Goal: Task Accomplishment & Management: Complete application form

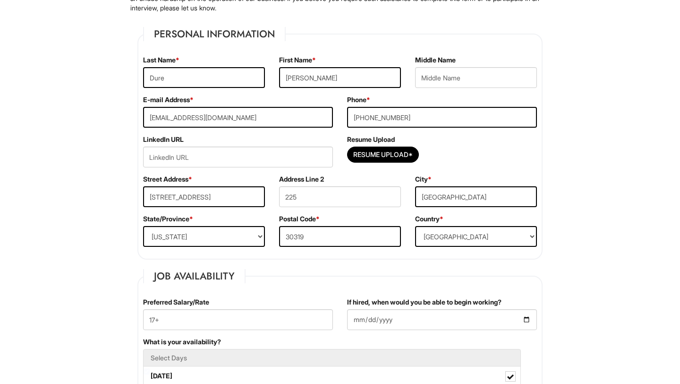
scroll to position [130, 0]
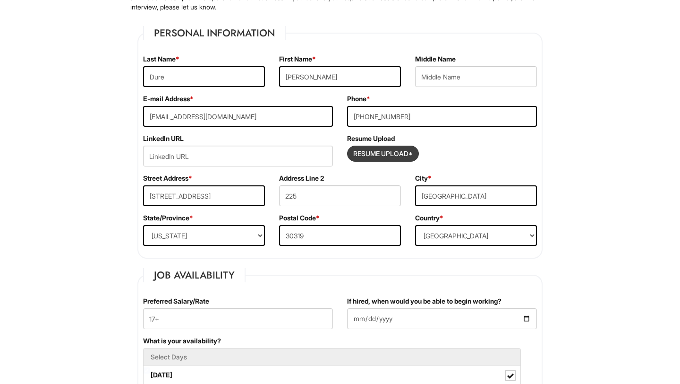
click at [386, 159] on input "Resume Upload*" at bounding box center [383, 153] width 71 height 15
type input "C:\fakepath\Resume.pdf"
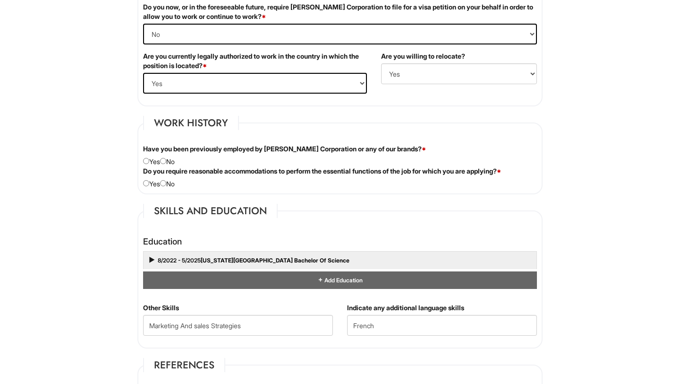
scroll to position [678, 0]
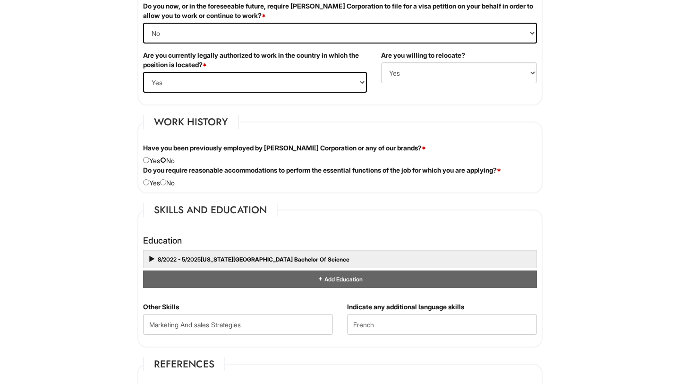
click at [166, 162] on input "radio" at bounding box center [163, 160] width 6 height 6
radio input "true"
click at [166, 180] on input "radio" at bounding box center [163, 182] width 6 height 6
radio input "true"
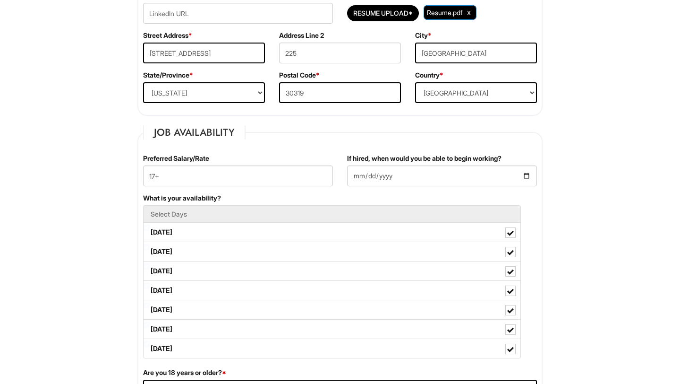
scroll to position [273, 0]
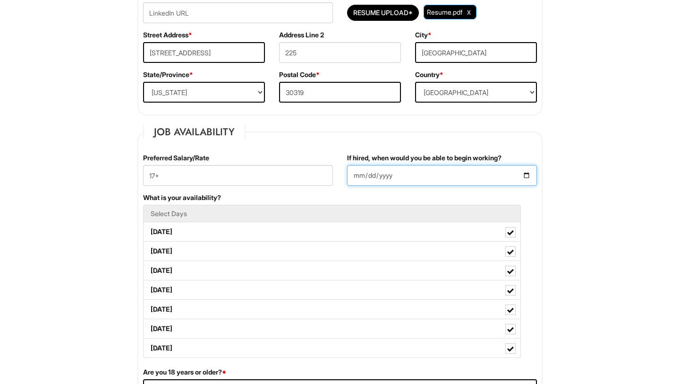
click at [525, 176] on input "2025-07-30" at bounding box center [442, 175] width 190 height 21
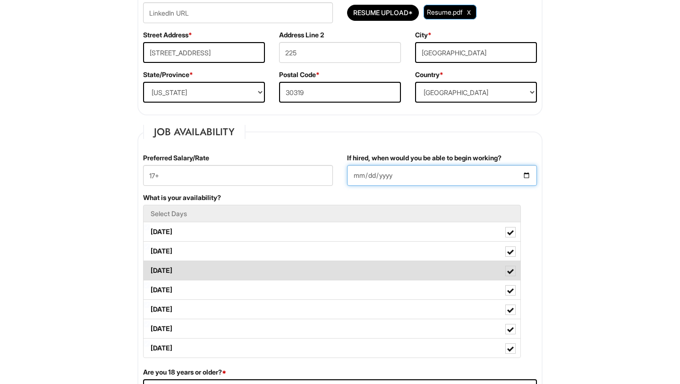
type input "2025-08-16"
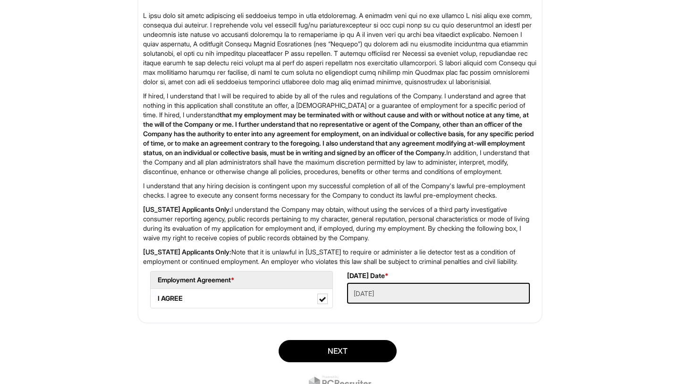
scroll to position [1237, 0]
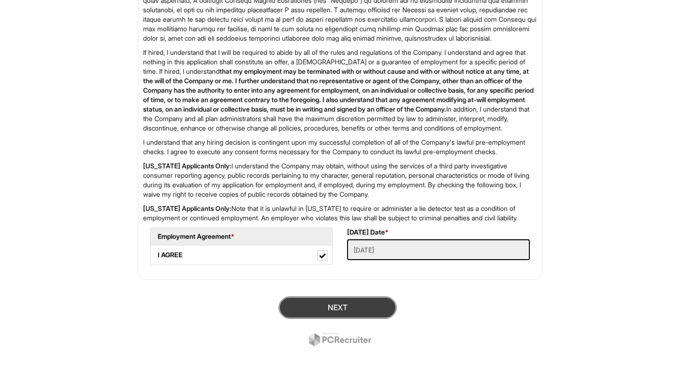
click at [377, 306] on button "Next" at bounding box center [338, 307] width 118 height 22
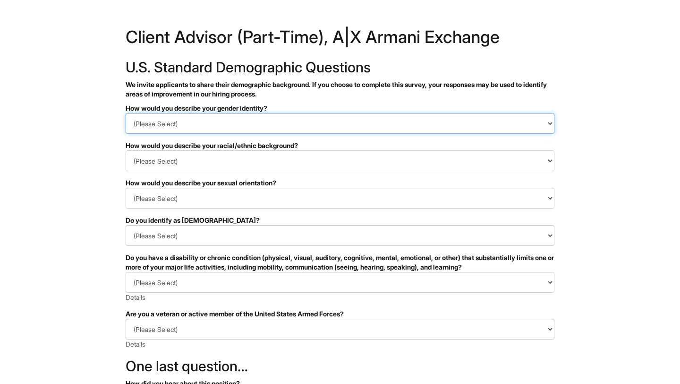
click at [275, 120] on select "(Please Select) Man Woman [DEMOGRAPHIC_DATA] I prefer to self-describe I don't …" at bounding box center [340, 123] width 429 height 21
select select "Man"
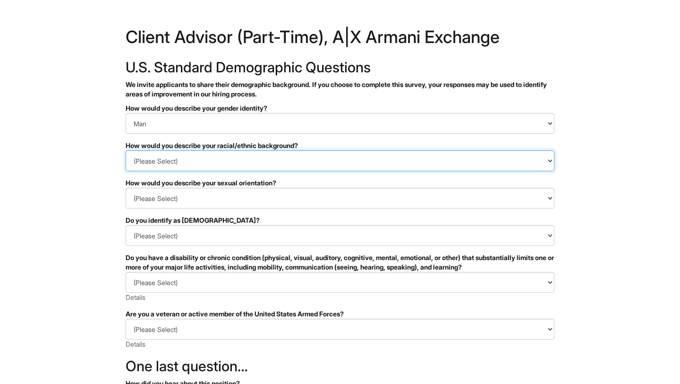
click at [245, 161] on select "(Please Select) [DEMOGRAPHIC_DATA] or of [DEMOGRAPHIC_DATA] descent [DEMOGRAPHI…" at bounding box center [340, 160] width 429 height 21
select select "Black or of African descent"
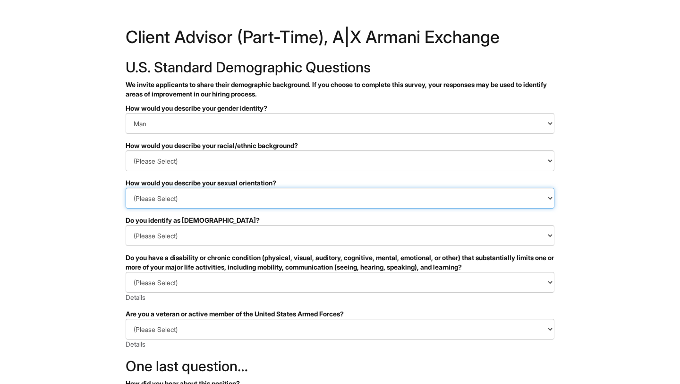
click at [223, 200] on select "(Please Select) Asexual Bisexual and/or pansexual Gay Heterosexual Lesbian Quee…" at bounding box center [340, 198] width 429 height 21
select select "Asexual"
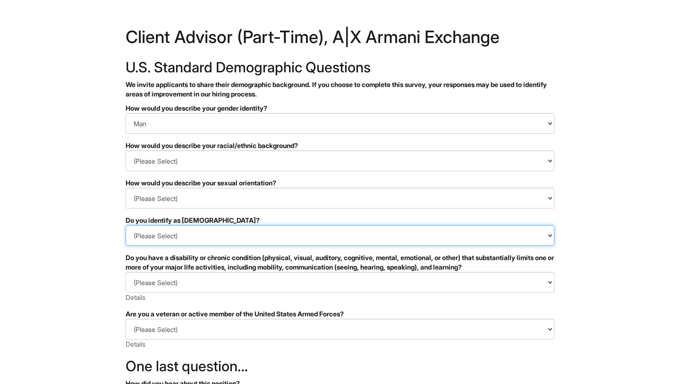
click at [194, 237] on select "(Please Select) Yes No I prefer to self-describe I don't wish to answer" at bounding box center [340, 235] width 429 height 21
select select "No"
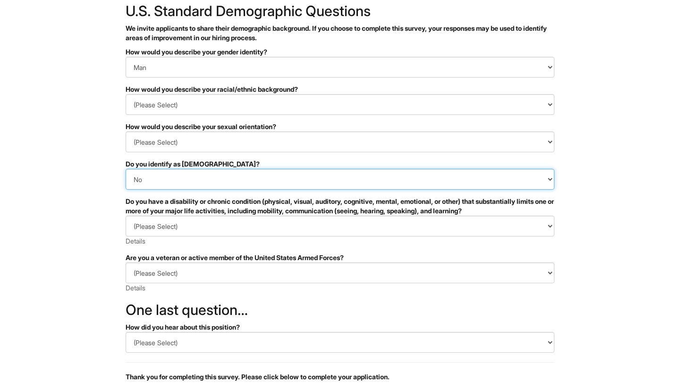
scroll to position [82, 0]
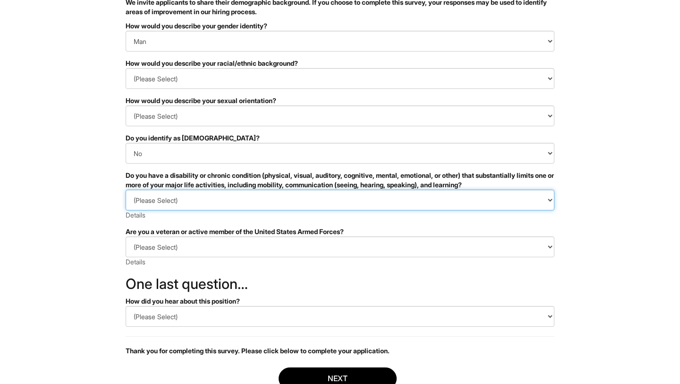
click at [186, 201] on select "(Please Select) YES, I HAVE A DISABILITY (or previously had a disability) NO, I…" at bounding box center [340, 199] width 429 height 21
select select "NO, I DON'T HAVE A DISABILITY"
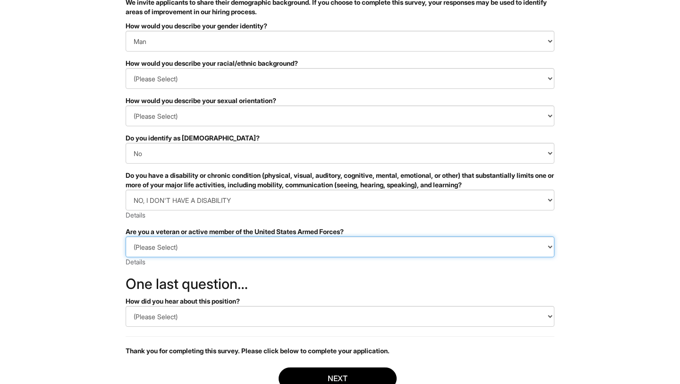
click at [180, 251] on select "(Please Select) I IDENTIFY AS ONE OR MORE OF THE CLASSIFICATIONS OF PROTECTED V…" at bounding box center [340, 246] width 429 height 21
select select "I AM NOT A PROTECTED VETERAN"
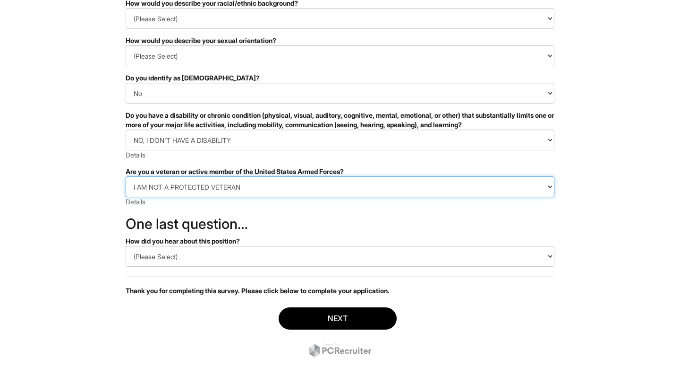
scroll to position [146, 0]
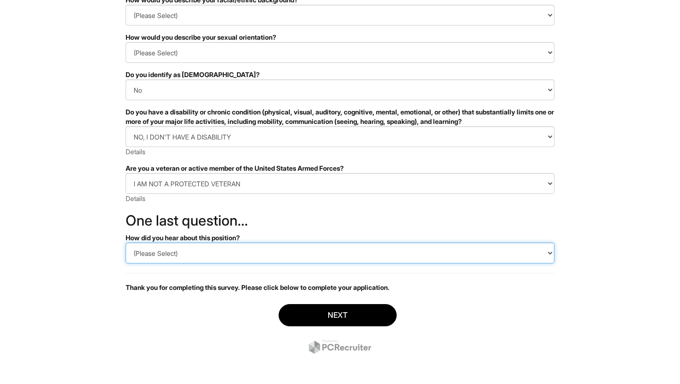
click at [179, 246] on select "(Please Select) CareerBuilder Indeed LinkedIn Monster Referral Other" at bounding box center [340, 252] width 429 height 21
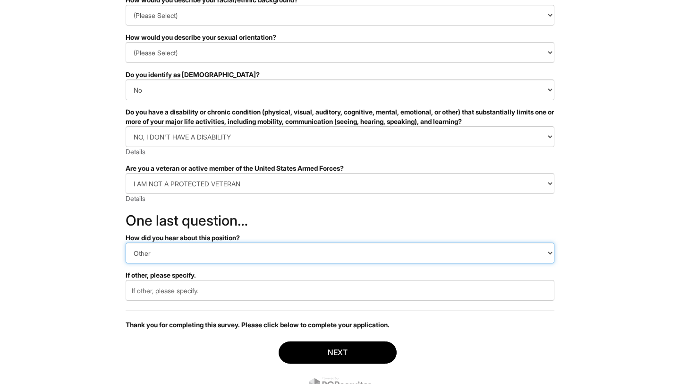
click at [185, 258] on select "(Please Select) CareerBuilder Indeed LinkedIn Monster Referral Other" at bounding box center [340, 252] width 429 height 21
select select "Referral"
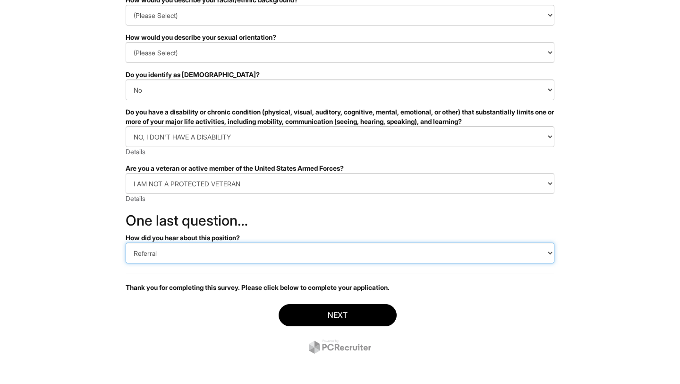
scroll to position [148, 0]
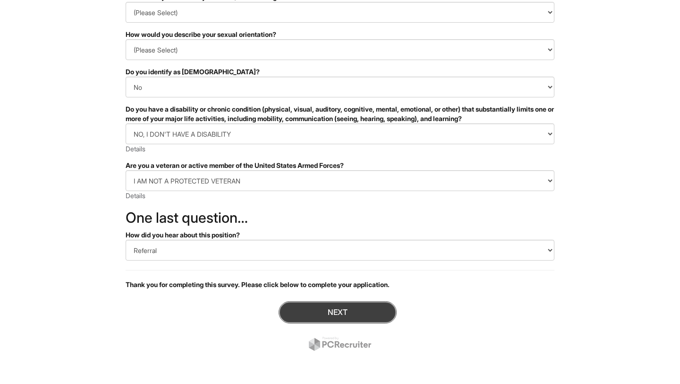
click at [300, 321] on button "Next" at bounding box center [338, 312] width 118 height 22
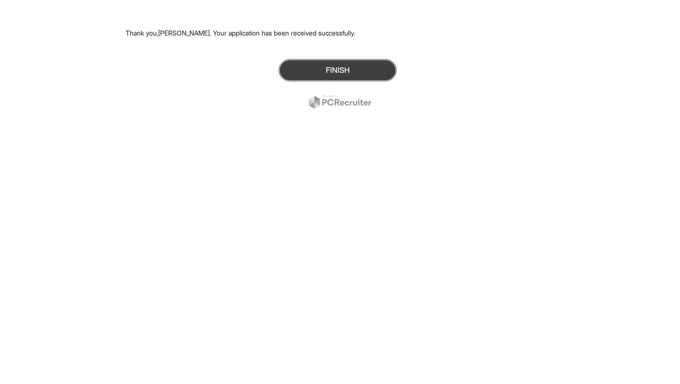
click at [336, 76] on button "Finish" at bounding box center [338, 70] width 118 height 22
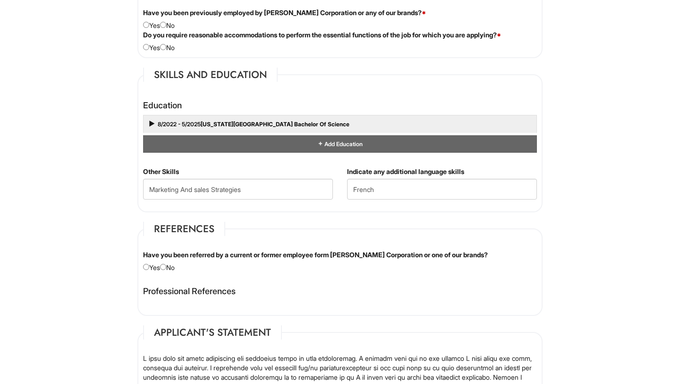
scroll to position [814, 0]
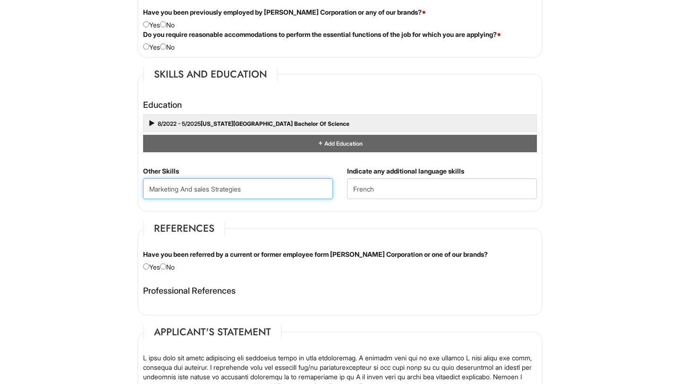
click at [284, 195] on Skills "Marketing And sales Strategies" at bounding box center [238, 188] width 190 height 21
click at [312, 223] on fieldset "References Have you been referred by a current or former employee form Giorgio …" at bounding box center [339, 268] width 405 height 94
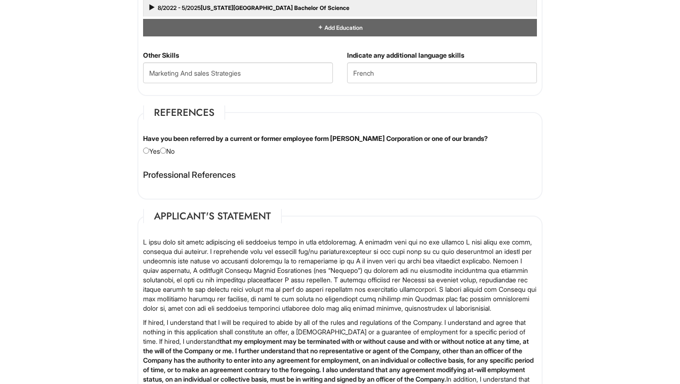
scroll to position [928, 0]
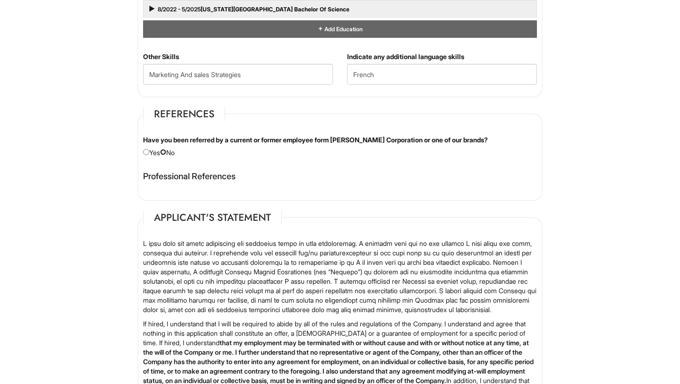
click at [165, 150] on input "radio" at bounding box center [163, 152] width 6 height 6
radio input "true"
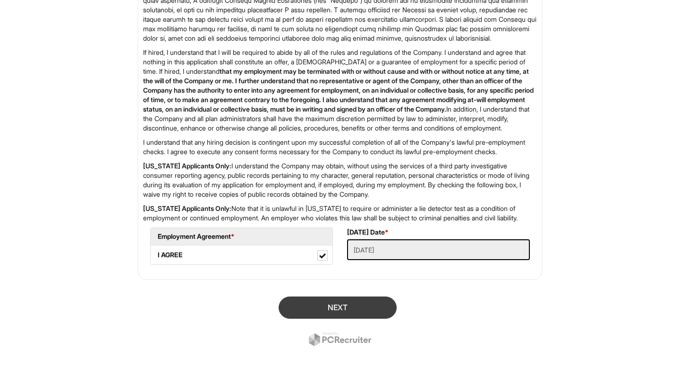
click at [320, 307] on button "Next" at bounding box center [338, 307] width 118 height 22
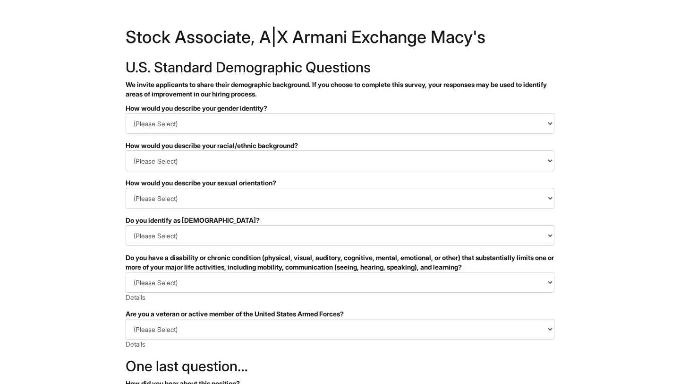
click at [256, 109] on div "How would you describe your gender identity?" at bounding box center [340, 107] width 429 height 9
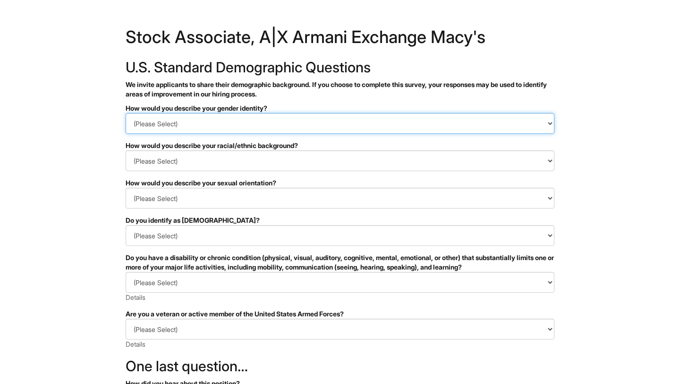
click at [256, 125] on select "(Please Select) Man Woman [DEMOGRAPHIC_DATA] I prefer to self-describe I don't …" at bounding box center [340, 123] width 429 height 21
select select "Man"
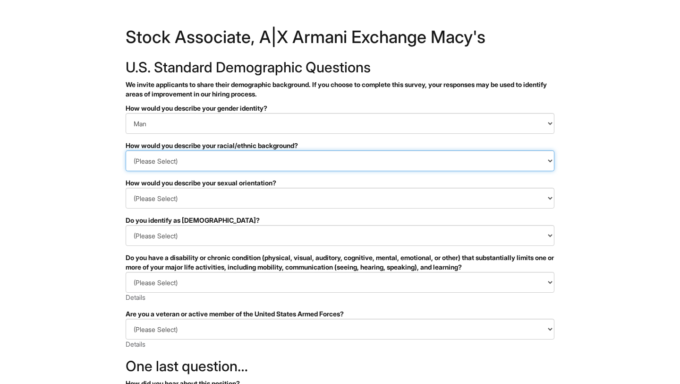
click at [223, 163] on select "(Please Select) [DEMOGRAPHIC_DATA] or of [DEMOGRAPHIC_DATA] descent [DEMOGRAPHI…" at bounding box center [340, 160] width 429 height 21
select select "Black or of [DEMOGRAPHIC_DATA] descent"
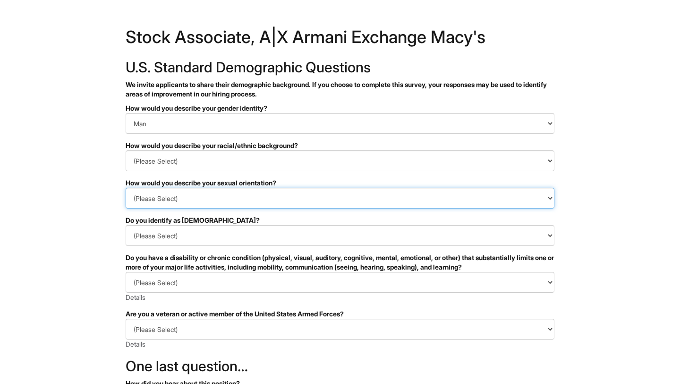
click at [210, 195] on select "(Please Select) [DEMOGRAPHIC_DATA] [DEMOGRAPHIC_DATA] and/or [DEMOGRAPHIC_DATA]…" at bounding box center [340, 198] width 429 height 21
select select "[DEMOGRAPHIC_DATA]"
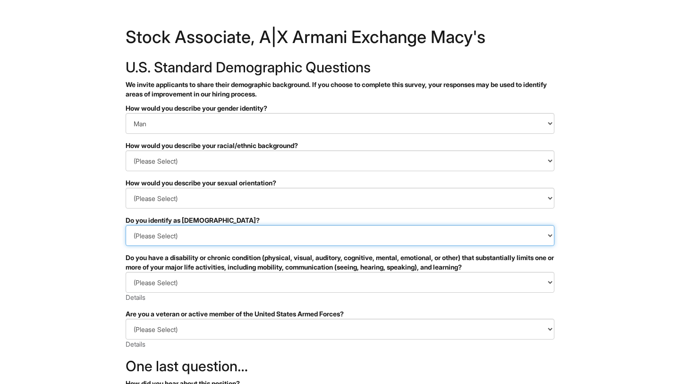
click at [202, 237] on select "(Please Select) Yes No I prefer to self-describe I don't wish to answer" at bounding box center [340, 235] width 429 height 21
select select "No"
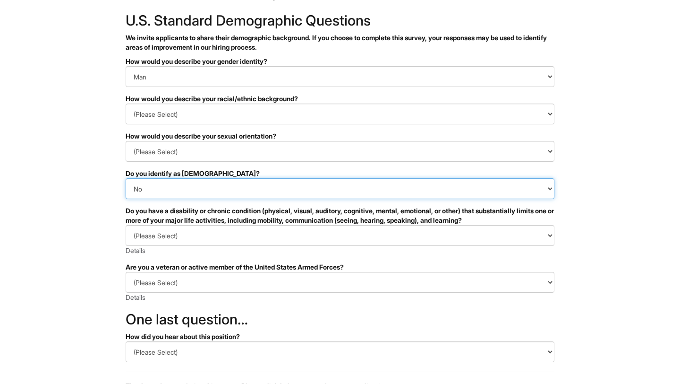
scroll to position [47, 0]
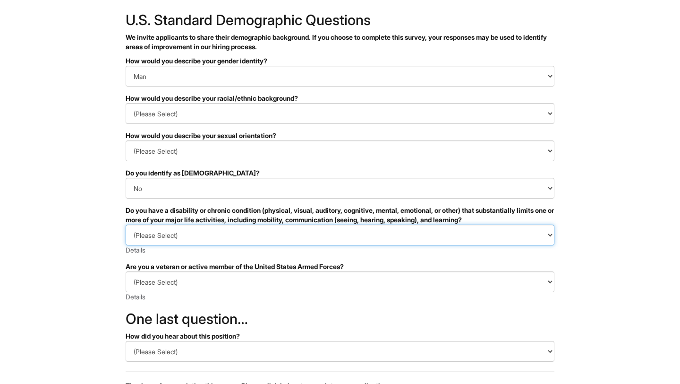
click at [198, 239] on select "(Please Select) YES, I HAVE A DISABILITY (or previously had a disability) NO, I…" at bounding box center [340, 234] width 429 height 21
select select "NO, I DON'T HAVE A DISABILITY"
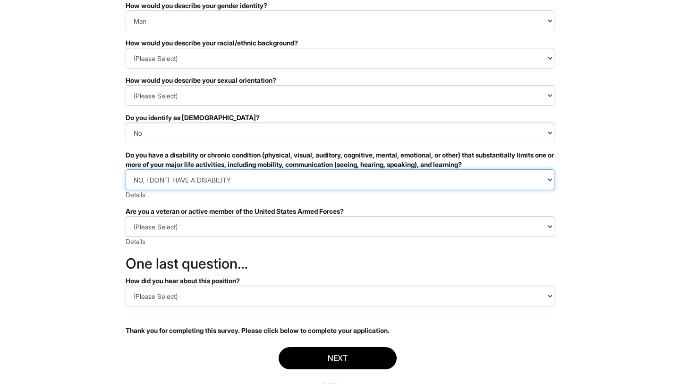
scroll to position [103, 0]
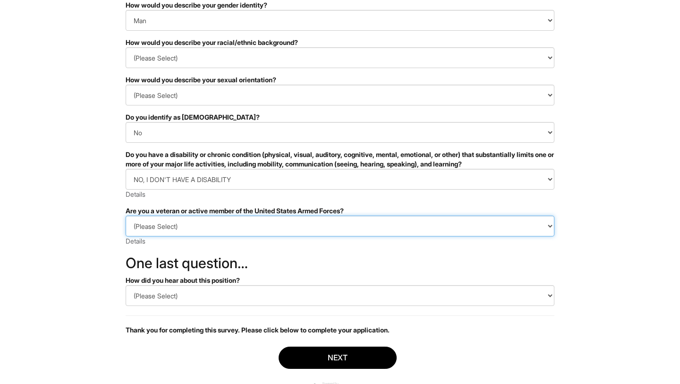
click at [191, 228] on select "(Please Select) I IDENTIFY AS ONE OR MORE OF THE CLASSIFICATIONS OF PROTECTED V…" at bounding box center [340, 225] width 429 height 21
select select "I AM NOT A PROTECTED VETERAN"
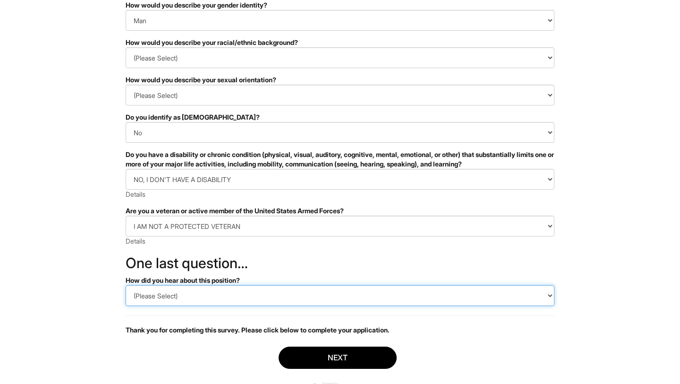
click at [181, 300] on select "(Please Select) CareerBuilder Indeed LinkedIn Monster Referral Other" at bounding box center [340, 295] width 429 height 21
select select "Referral"
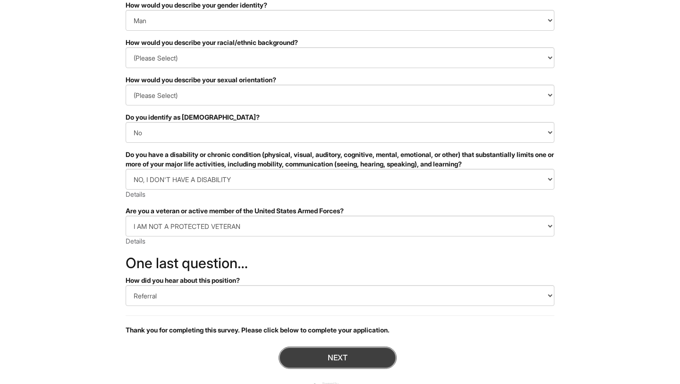
click at [291, 360] on button "Next" at bounding box center [338, 357] width 118 height 22
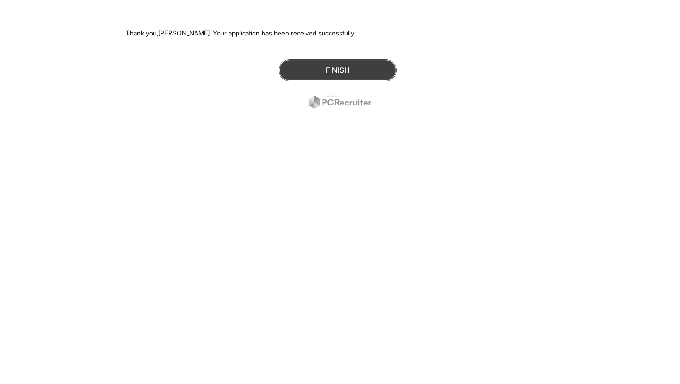
click at [333, 75] on button "Finish" at bounding box center [338, 70] width 118 height 22
